Goal: Answer question/provide support: Share knowledge or assist other users

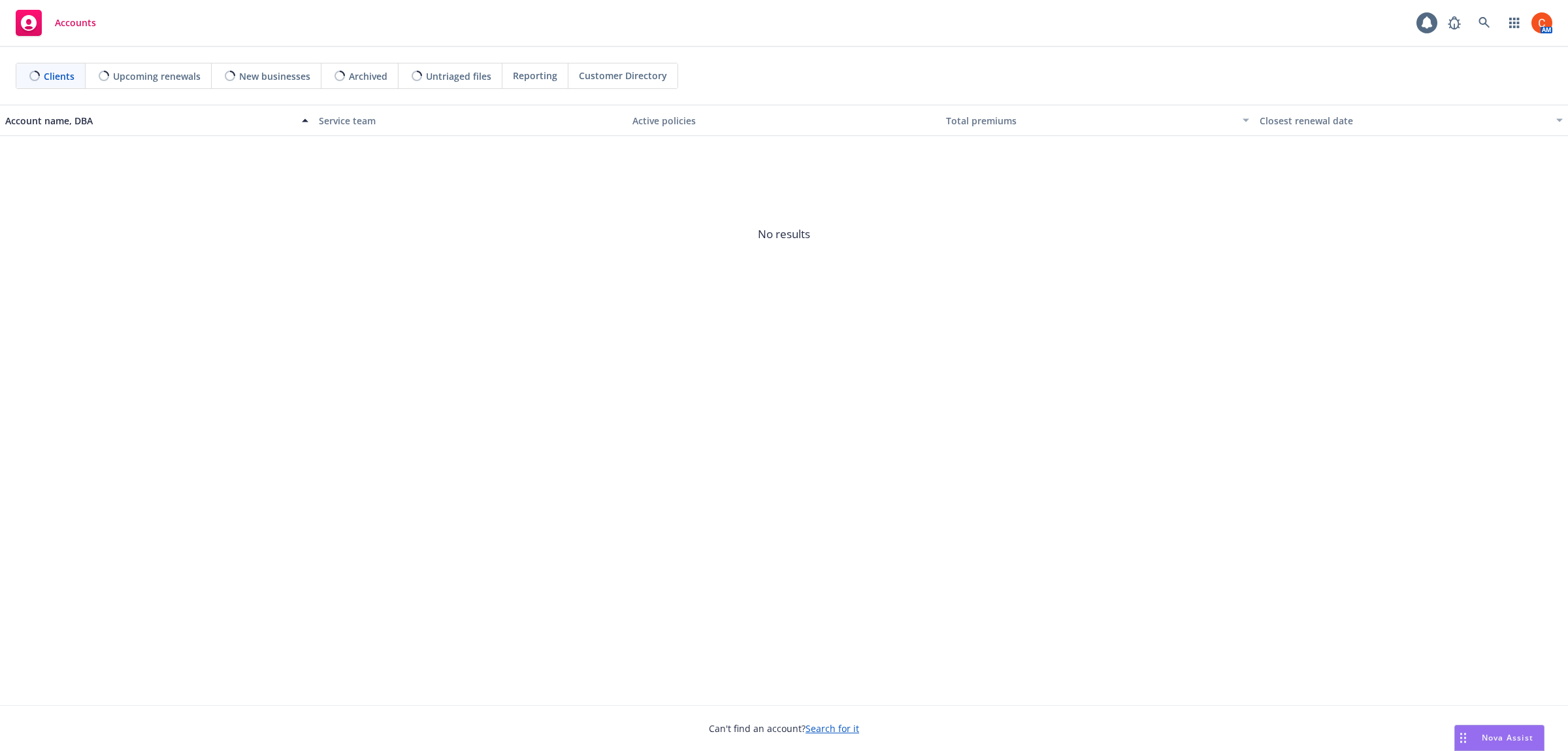
click at [1510, 736] on span "Nova Assist" at bounding box center [1508, 738] width 52 height 11
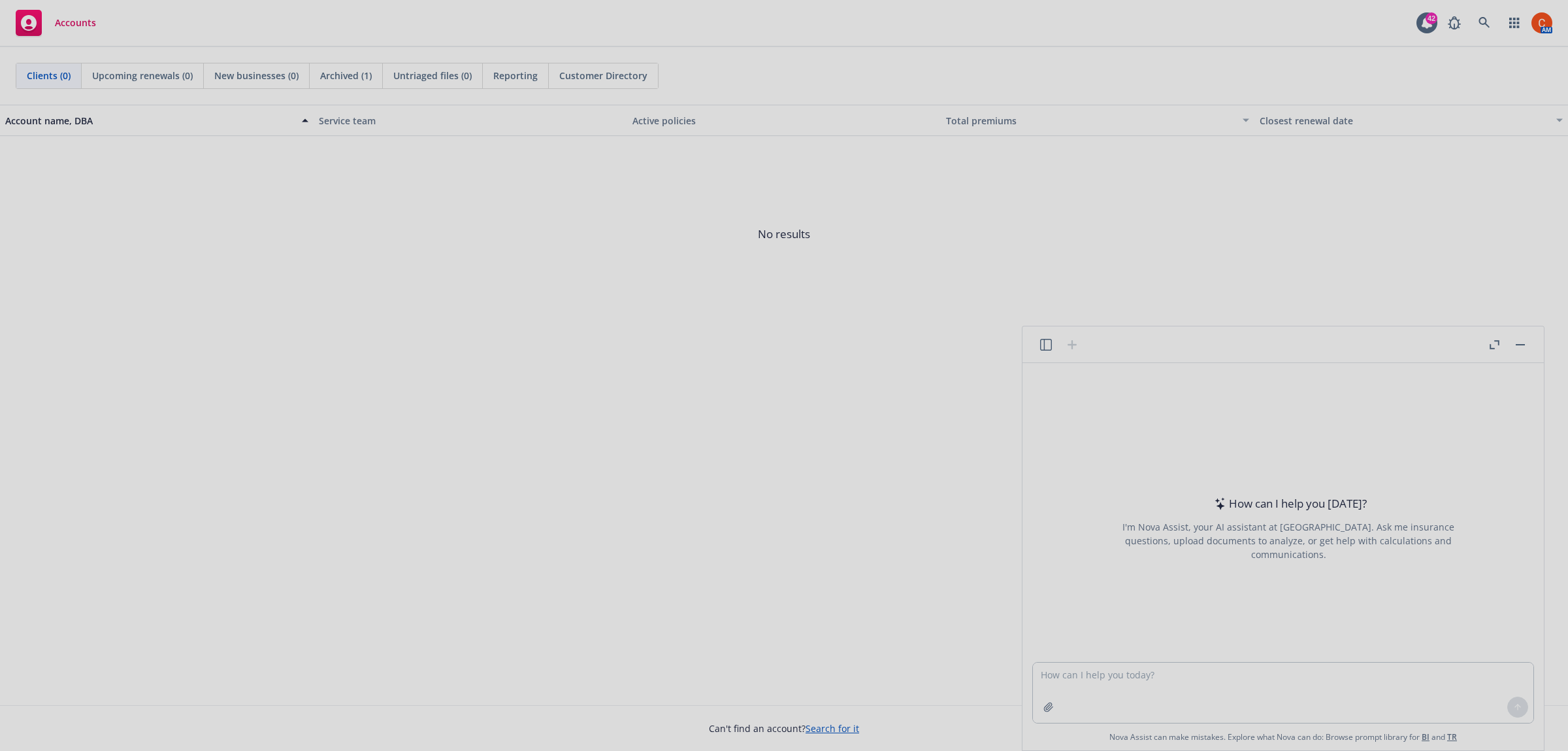
click at [1126, 674] on div at bounding box center [784, 375] width 1568 height 751
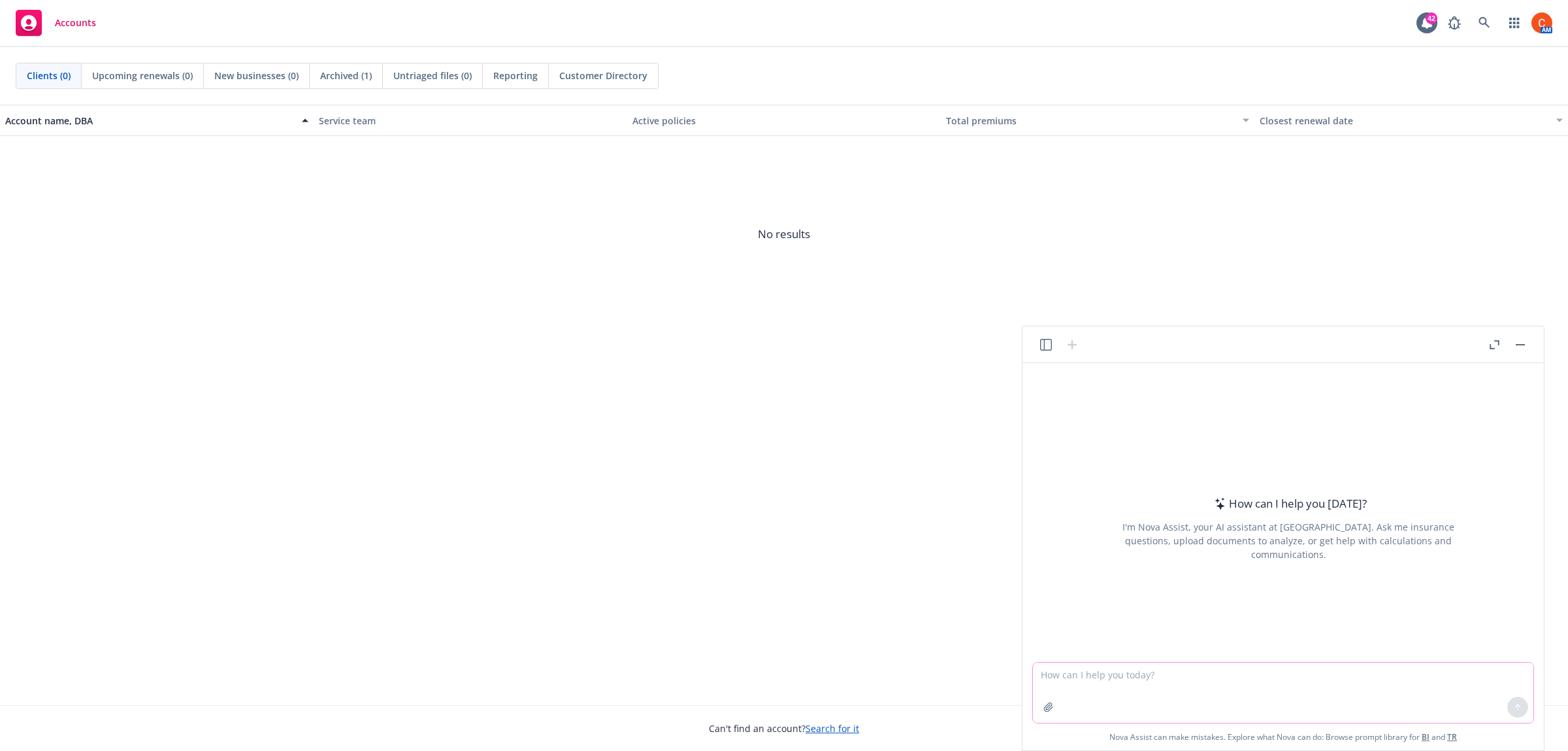
click at [1126, 672] on textarea at bounding box center [1284, 693] width 501 height 60
paste textarea "Email to producers asking them to give me a heads up if you have any EM busines…"
type textarea "Email to producers asking them to give me a heads up if you have any EM busines…"
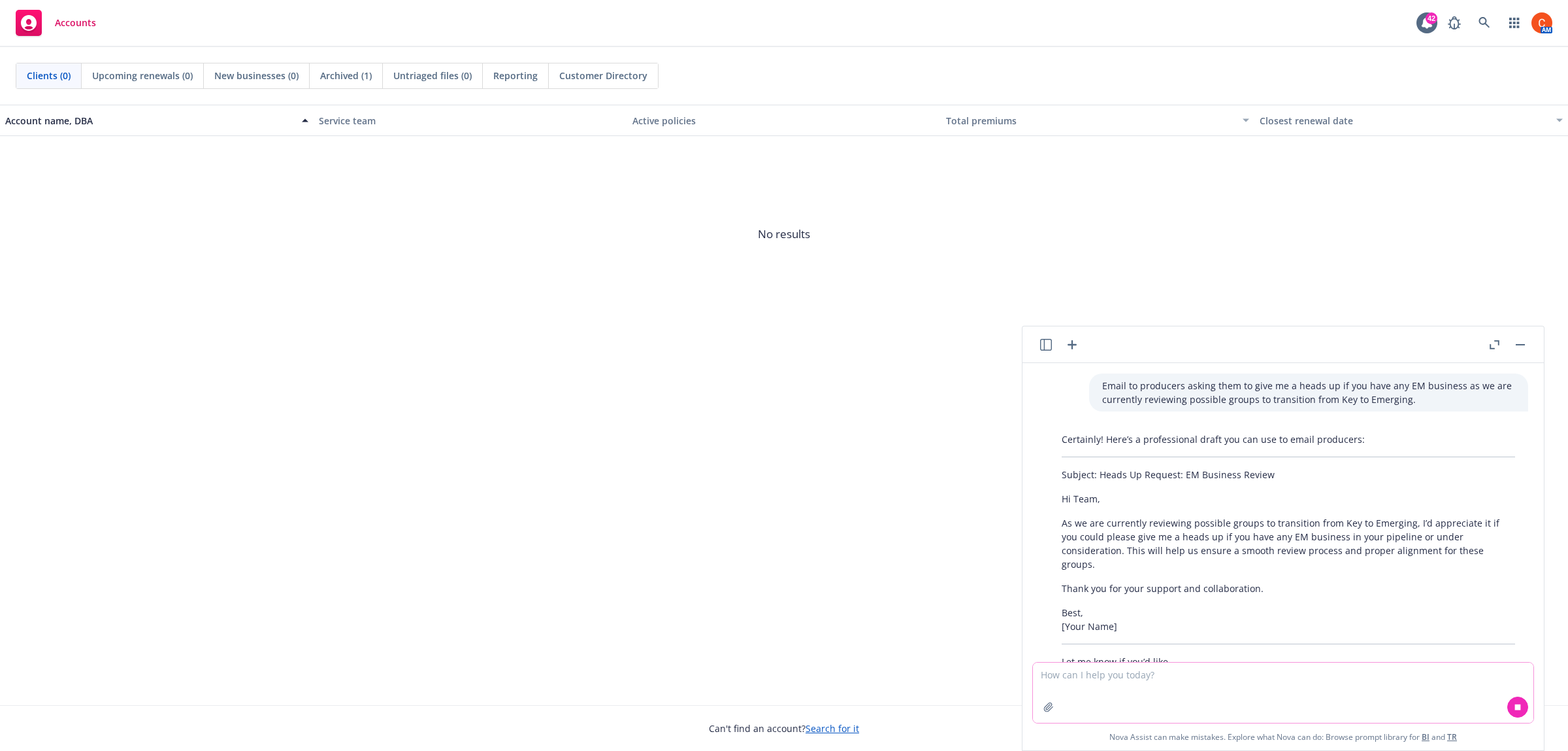
scroll to position [30, 0]
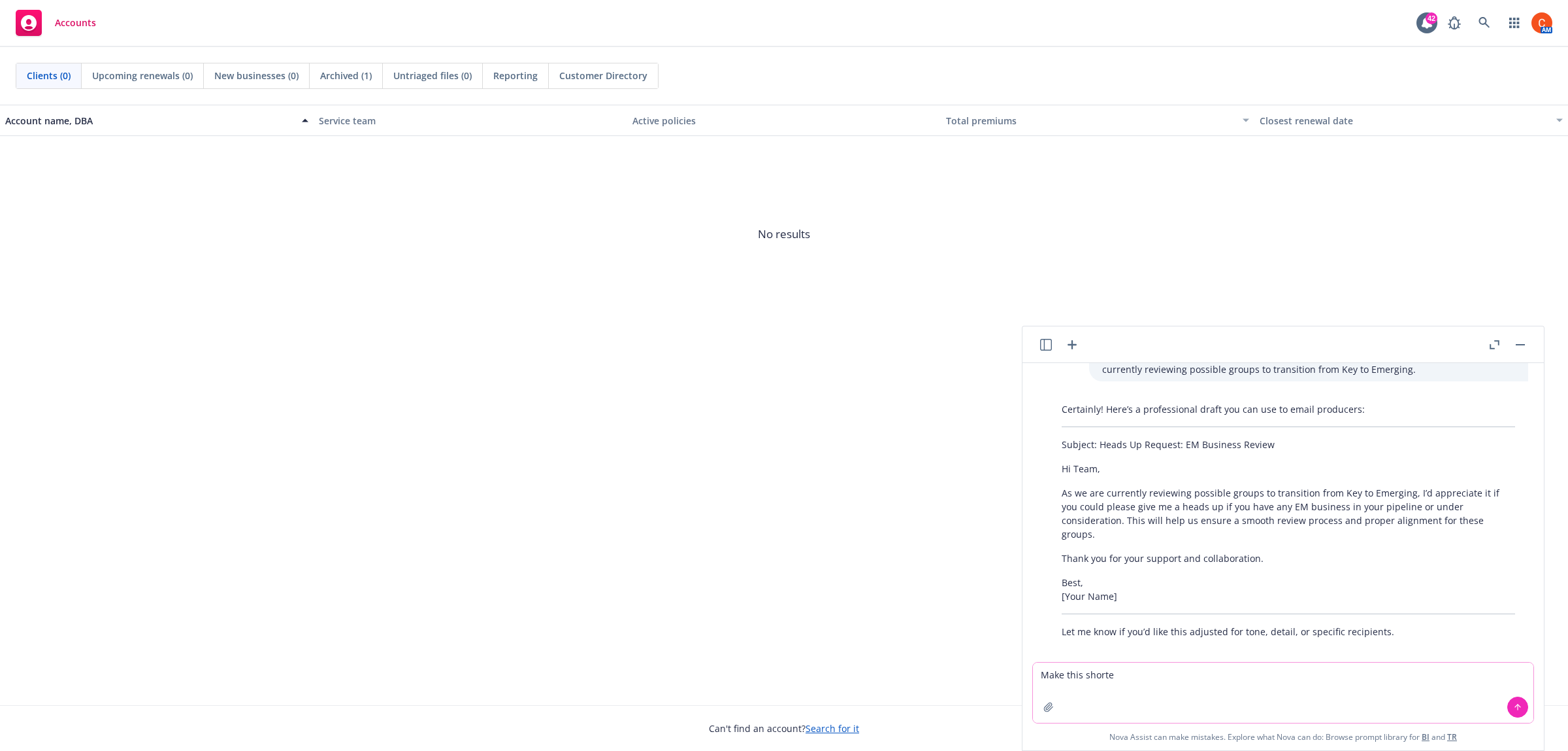
type textarea "Make this shorter"
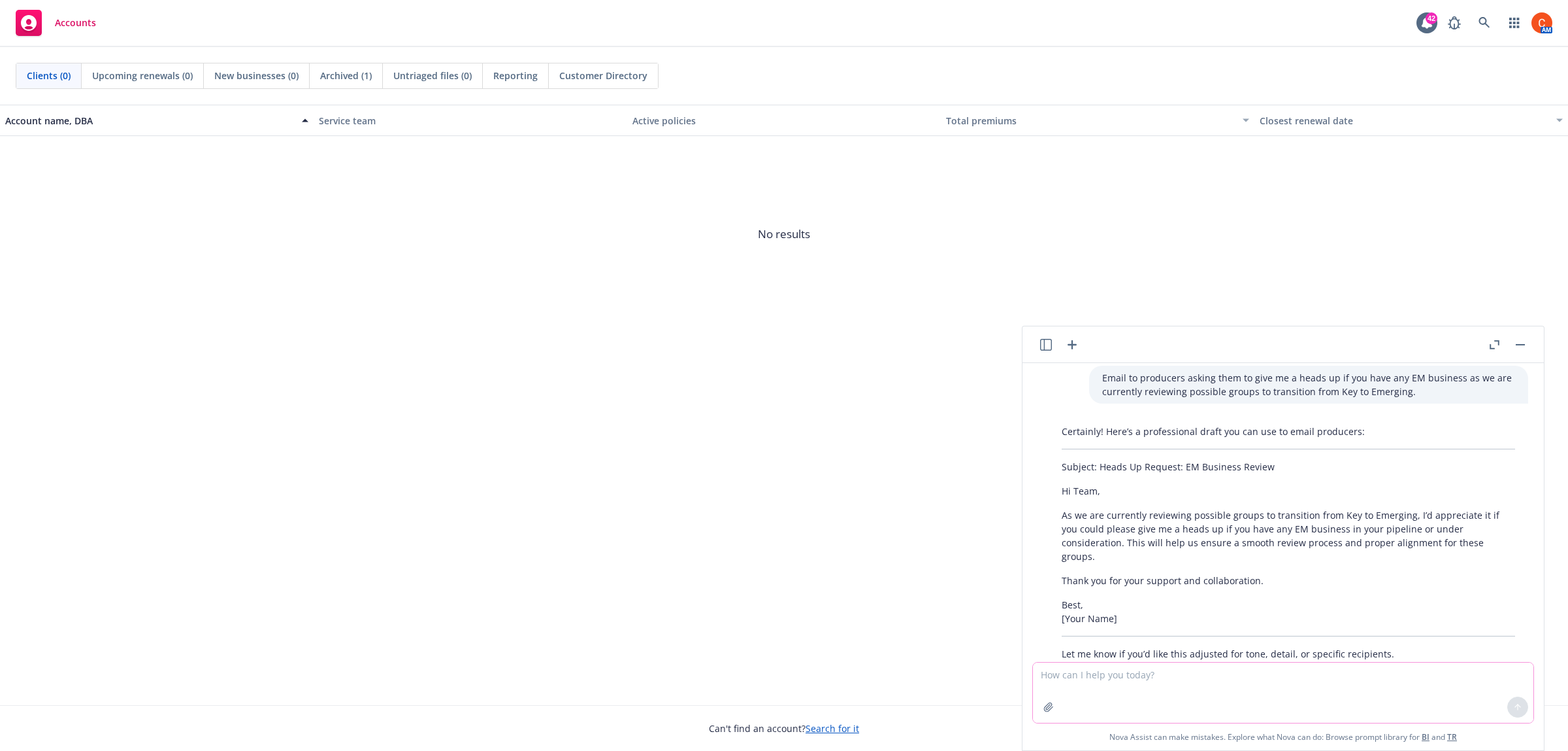
scroll to position [0, 0]
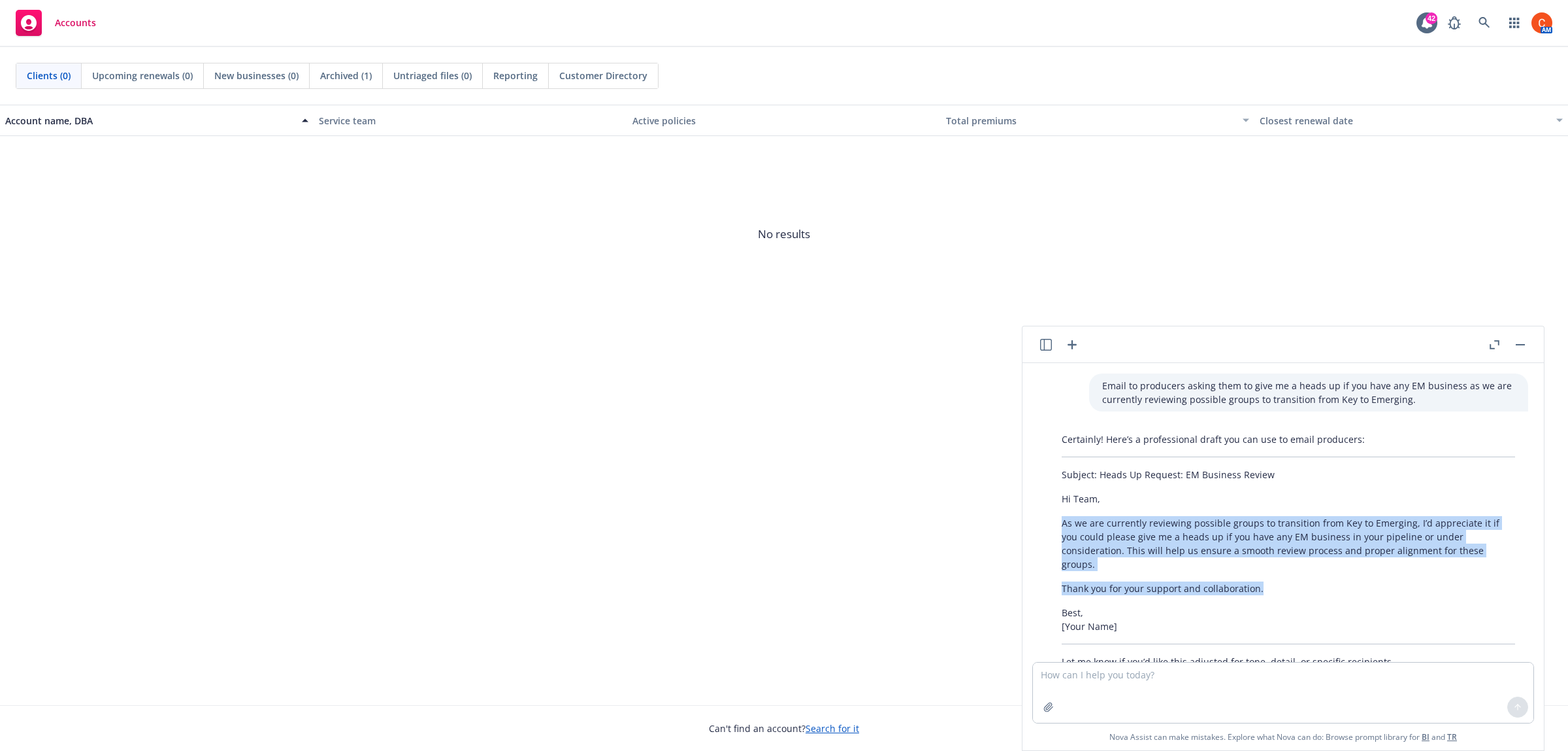
drag, startPoint x: 1267, startPoint y: 576, endPoint x: 1139, endPoint y: 552, distance: 130.2
click at [1054, 528] on div "Certainly! Here’s a professional draft you can use to email producers: Subject:…" at bounding box center [1288, 550] width 479 height 247
copy div "As we are currently reviewing possible groups to transition from Key to Emergin…"
